Goal: Information Seeking & Learning: Check status

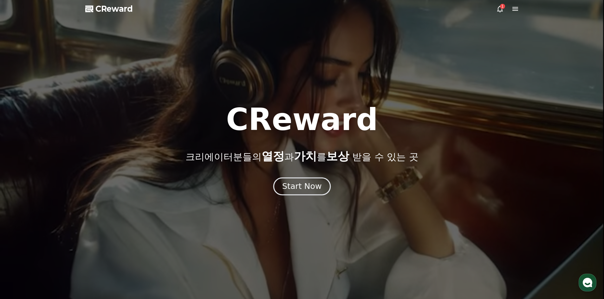
click at [313, 193] on button "Start Now" at bounding box center [301, 186] width 57 height 18
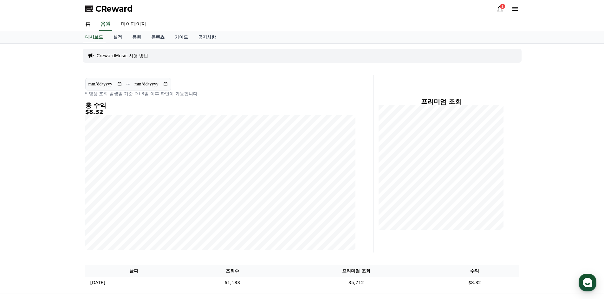
click at [496, 7] on icon at bounding box center [500, 9] width 8 height 8
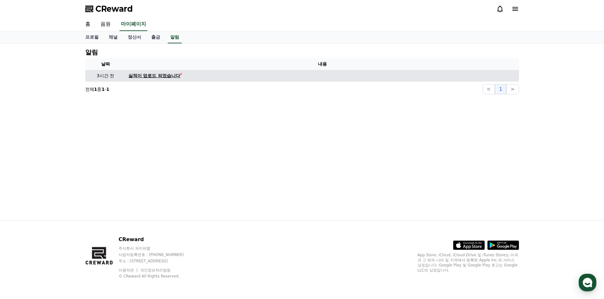
click at [165, 74] on div "실적이 업로드 되었습니다" at bounding box center [154, 76] width 52 height 7
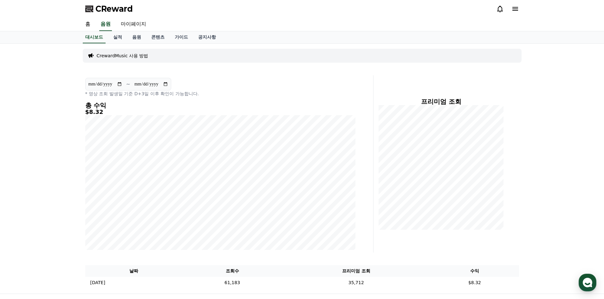
click at [157, 45] on div "**********" at bounding box center [302, 169] width 444 height 250
click at [163, 37] on link "콘텐츠" at bounding box center [157, 37] width 23 height 12
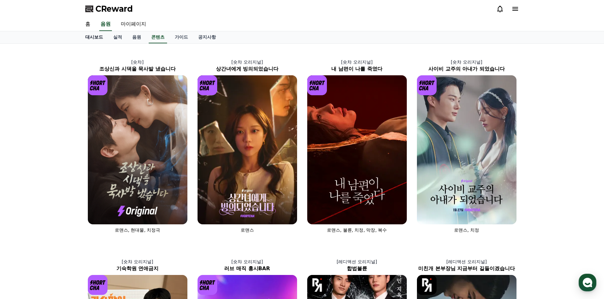
click at [88, 34] on link "대시보드" at bounding box center [94, 37] width 28 height 12
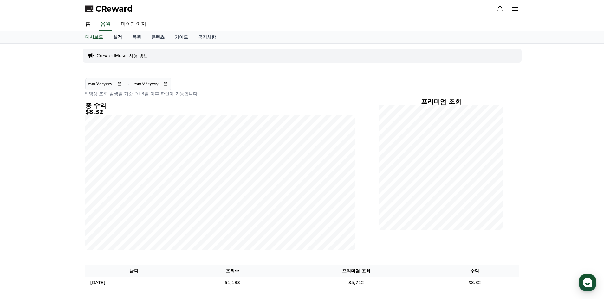
click at [125, 35] on link "실적" at bounding box center [117, 37] width 19 height 12
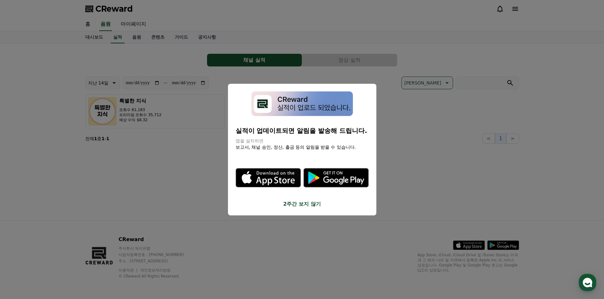
click at [294, 205] on button "2주간 보지 않기" at bounding box center [301, 205] width 133 height 8
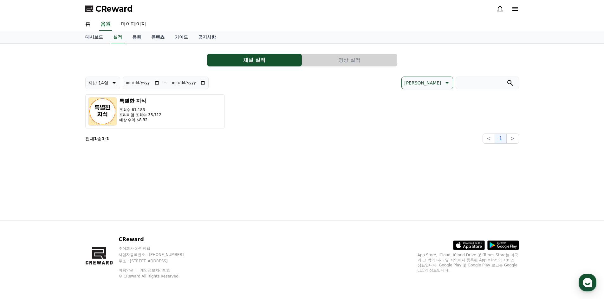
click at [358, 55] on button "영상 실적" at bounding box center [349, 60] width 95 height 13
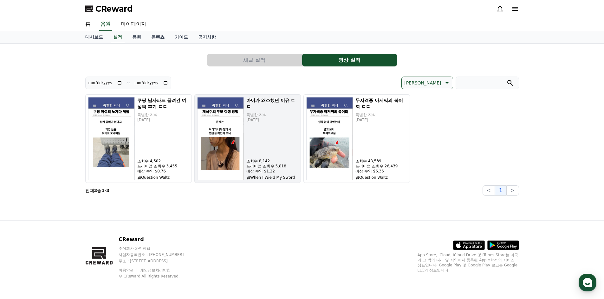
click at [214, 139] on img "button" at bounding box center [220, 138] width 47 height 83
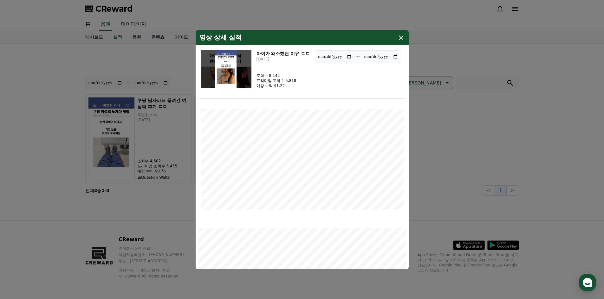
scroll to position [95, 0]
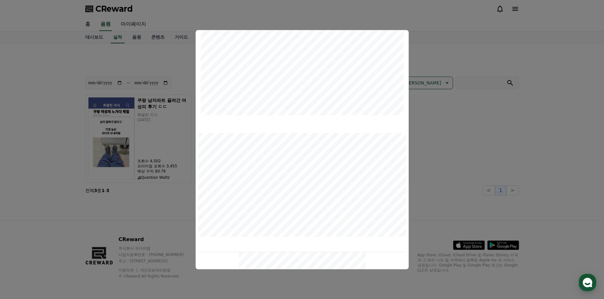
click at [528, 173] on button "close modal" at bounding box center [302, 149] width 604 height 299
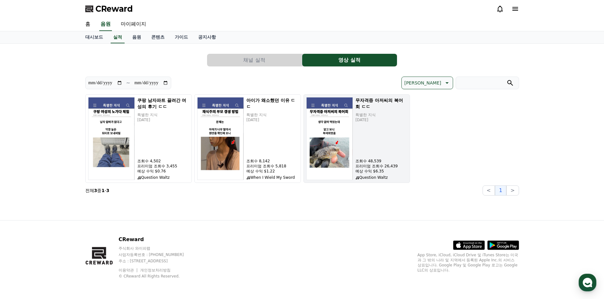
click at [334, 134] on img "button" at bounding box center [329, 138] width 47 height 83
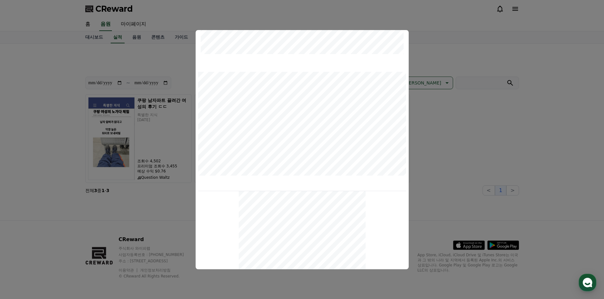
scroll to position [158, 0]
click at [535, 163] on button "close modal" at bounding box center [302, 149] width 604 height 299
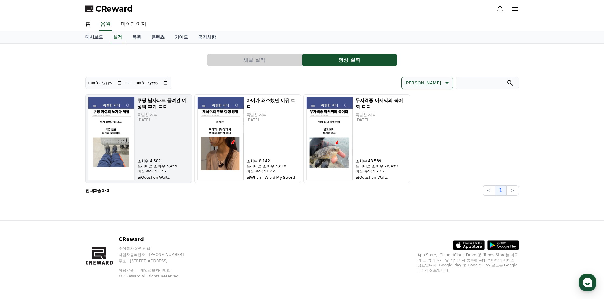
click at [151, 147] on div "쿠팡 남자파트 끌려간 여성의 후기 ㄷㄷ 특별한 지식 [DATE] 조회수 4,502 프리미엄 조회수 3,455 예상 수익 $0.76 Questi…" at bounding box center [163, 138] width 52 height 83
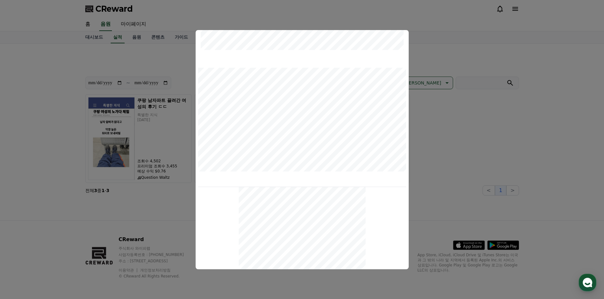
scroll to position [213, 0]
click at [463, 176] on button "close modal" at bounding box center [302, 149] width 604 height 299
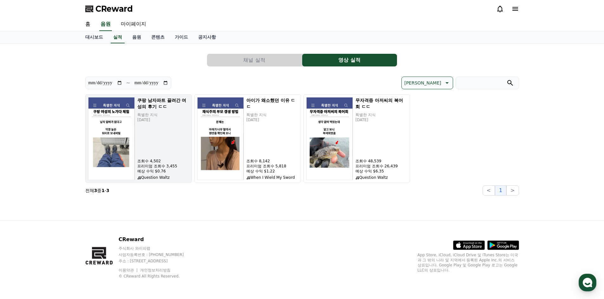
click at [126, 155] on img "button" at bounding box center [111, 138] width 47 height 83
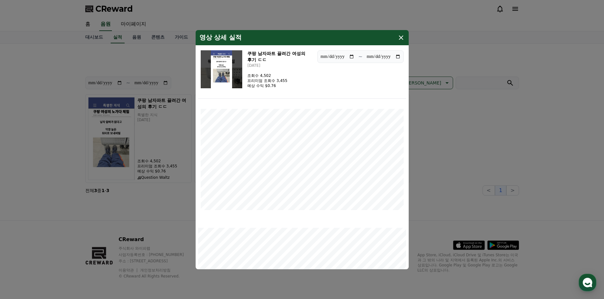
scroll to position [63, 0]
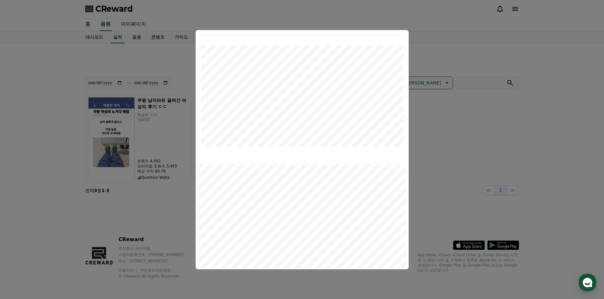
click at [478, 186] on button "close modal" at bounding box center [302, 149] width 604 height 299
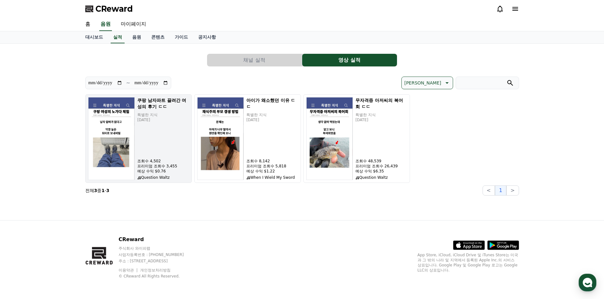
click at [104, 142] on img "button" at bounding box center [111, 138] width 47 height 83
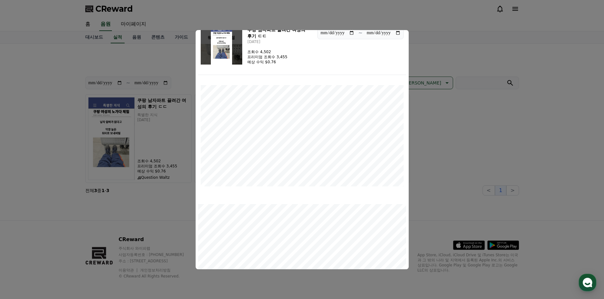
scroll to position [22, 0]
click at [521, 160] on button "close modal" at bounding box center [302, 149] width 604 height 299
